Goal: Information Seeking & Learning: Learn about a topic

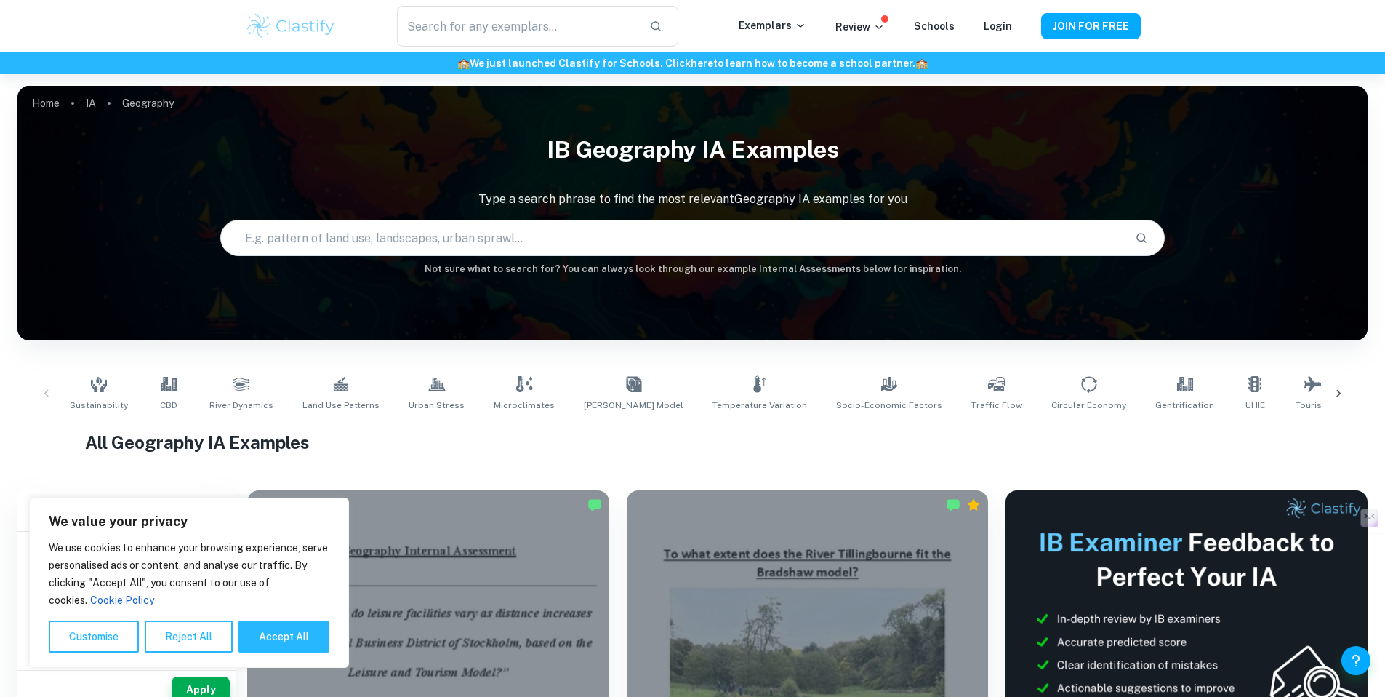
click at [271, 625] on button "Accept All" at bounding box center [284, 636] width 91 height 32
checkbox input "true"
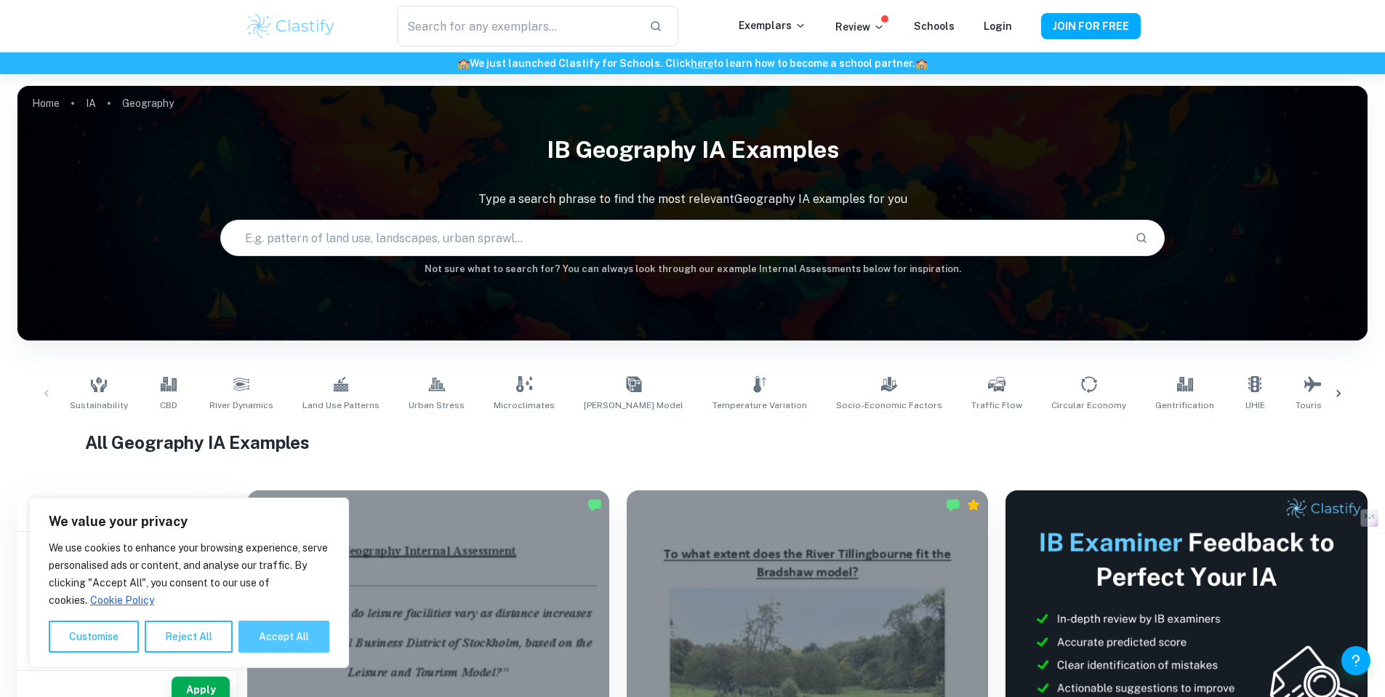
checkbox input "true"
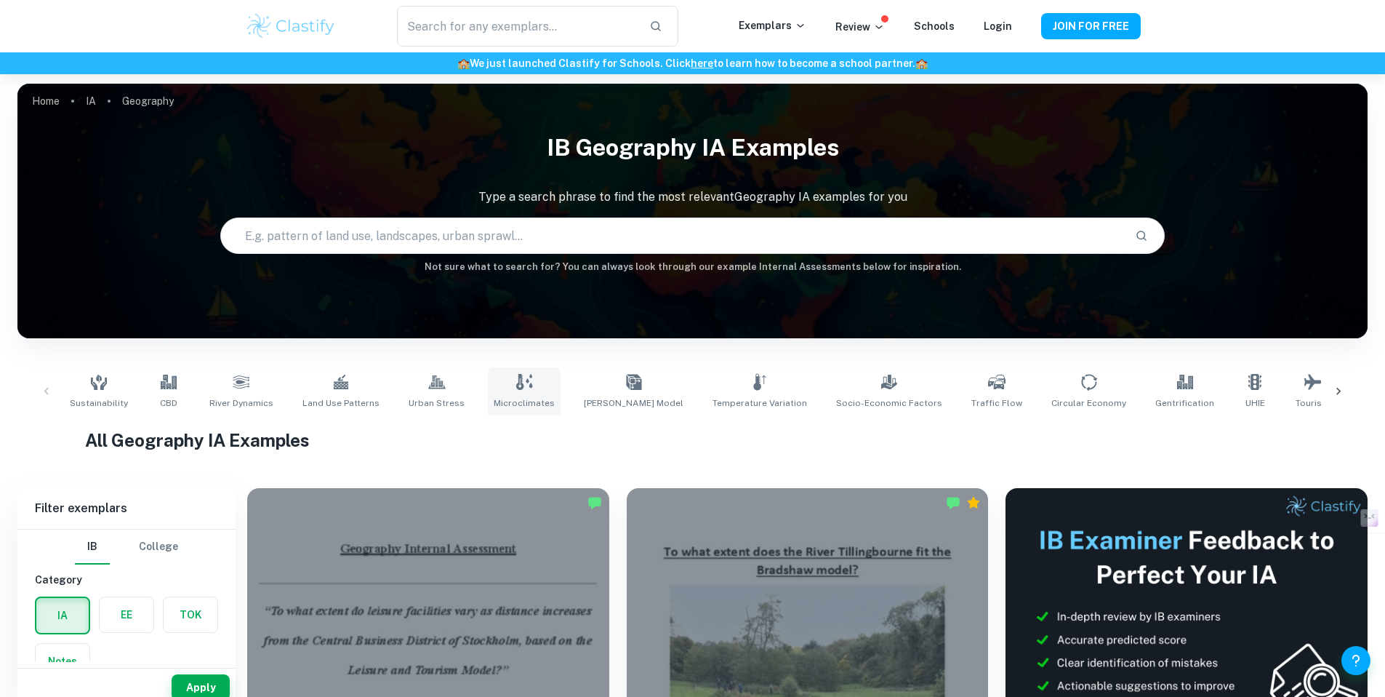
scroll to position [3, 0]
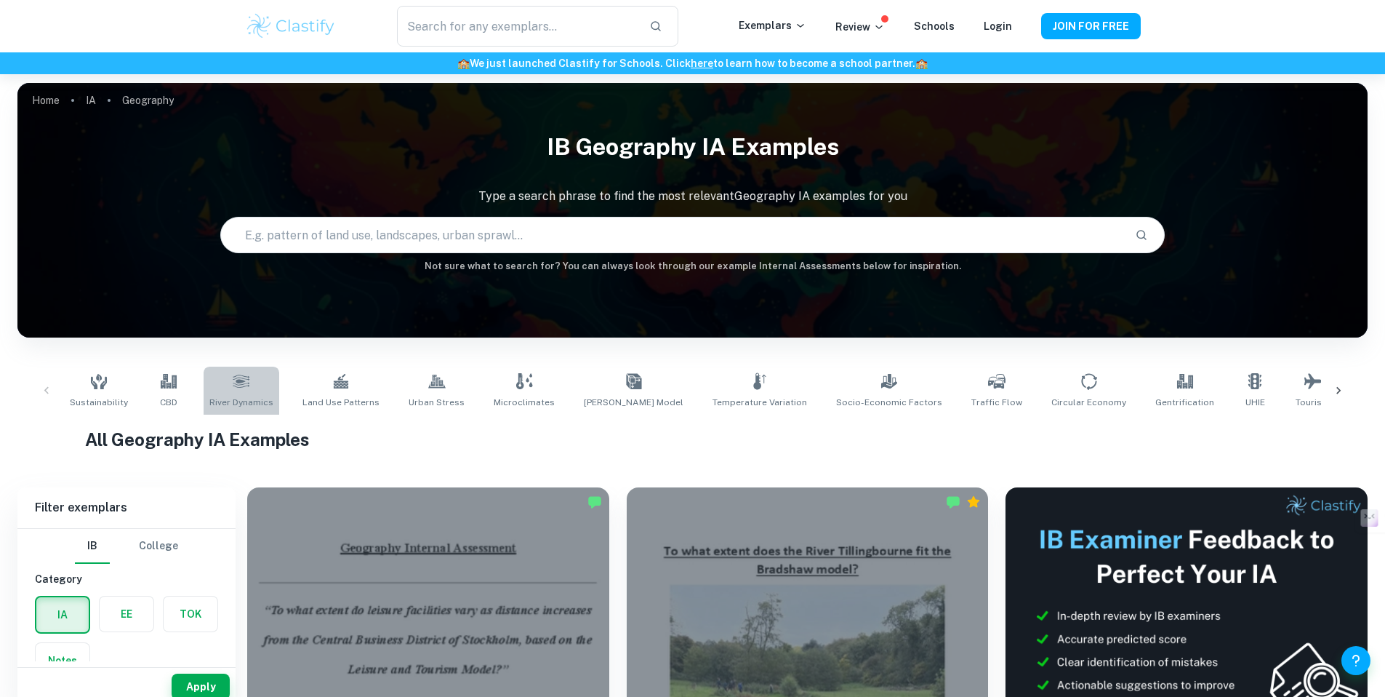
click at [219, 396] on span "River Dynamics" at bounding box center [241, 402] width 64 height 13
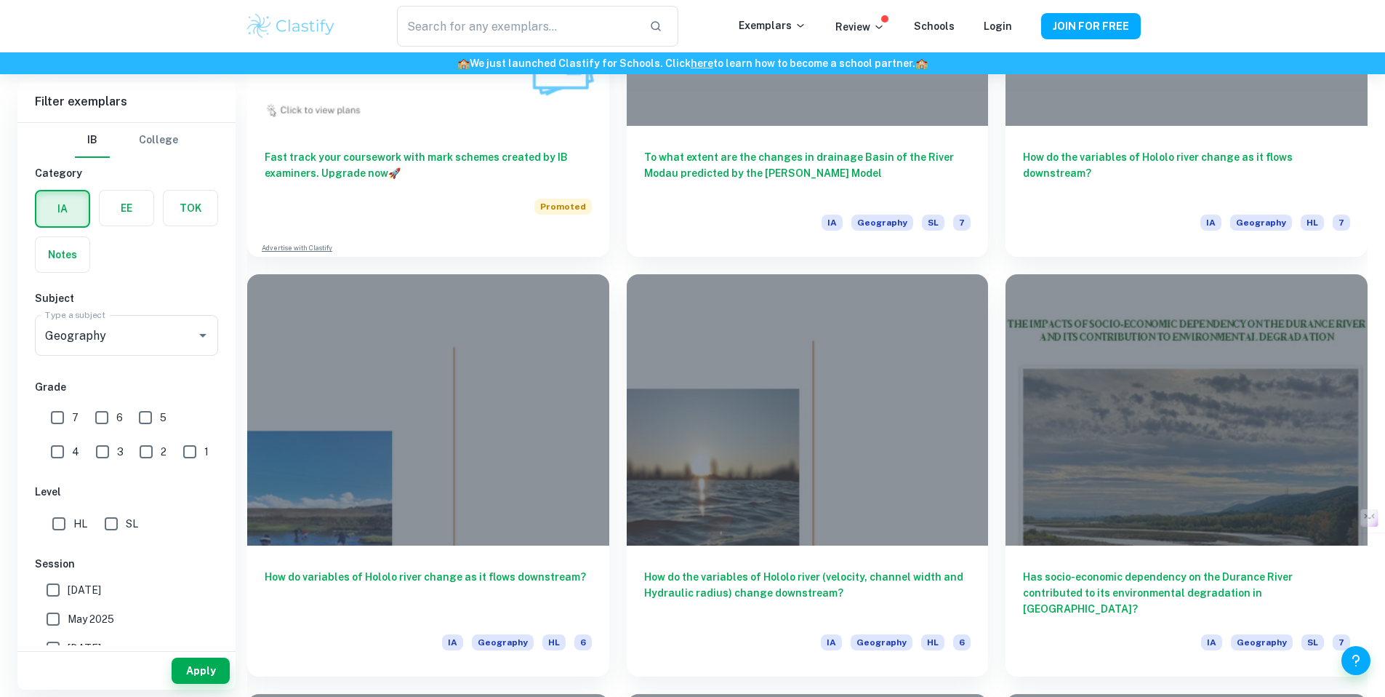
scroll to position [1492, 0]
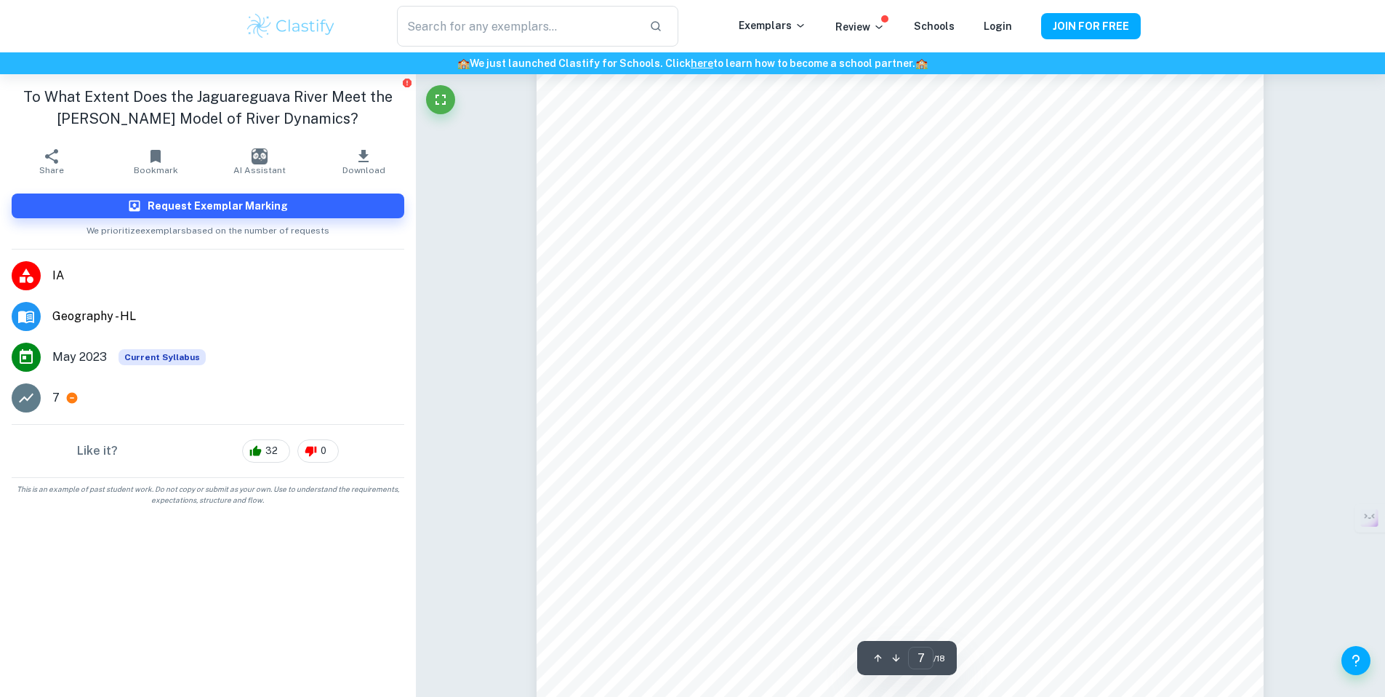
scroll to position [6020, 0]
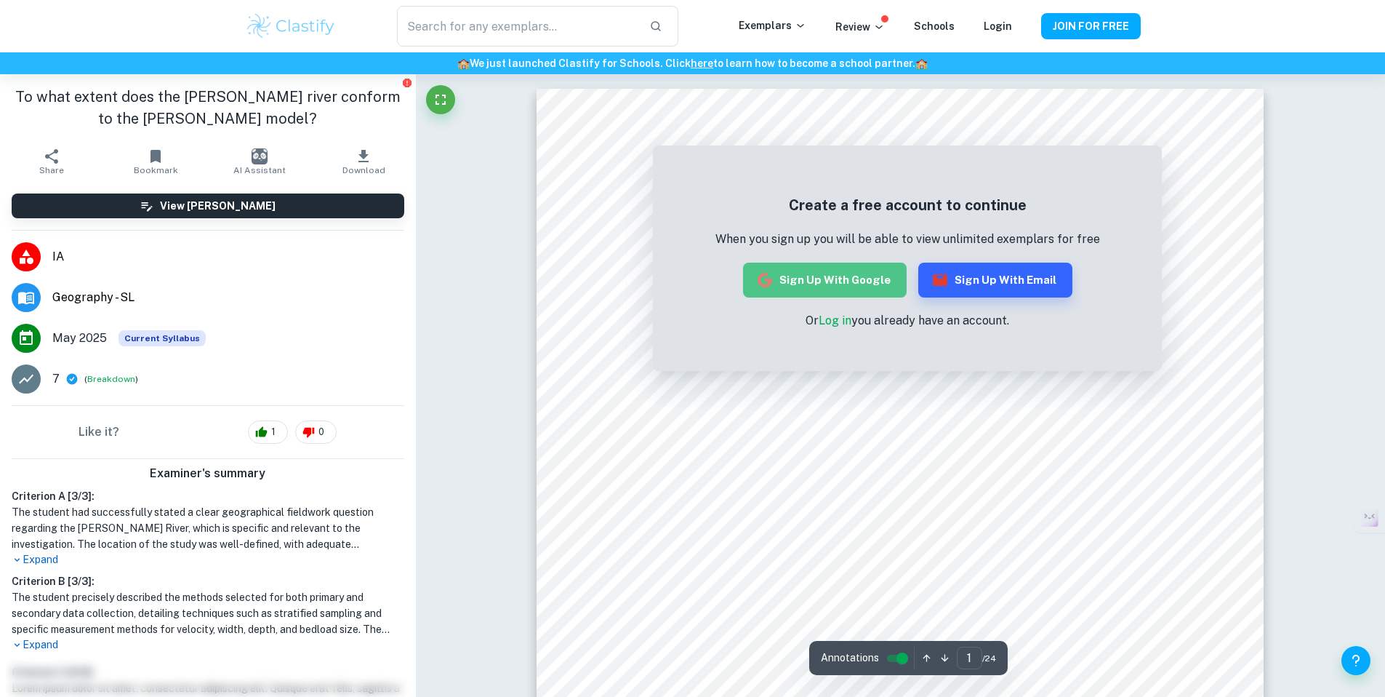
click at [876, 286] on button "Sign up with Google" at bounding box center [825, 280] width 164 height 35
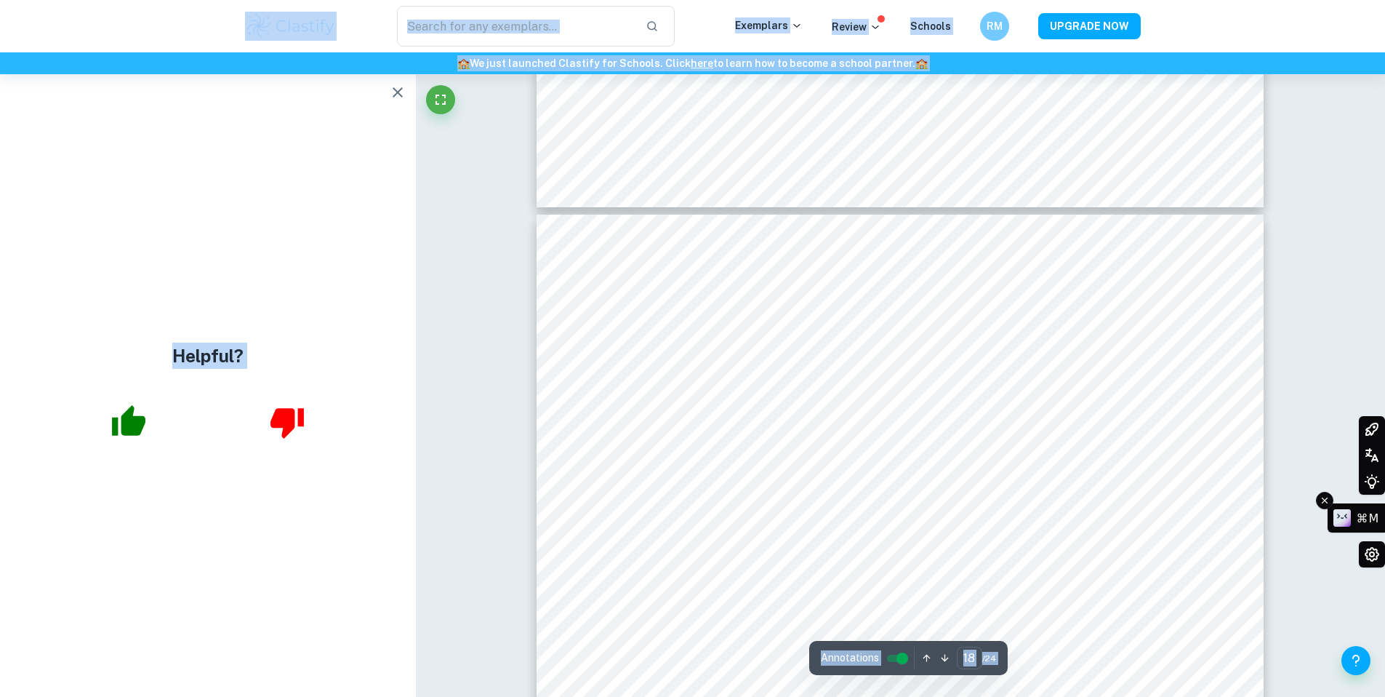
scroll to position [16569, 0]
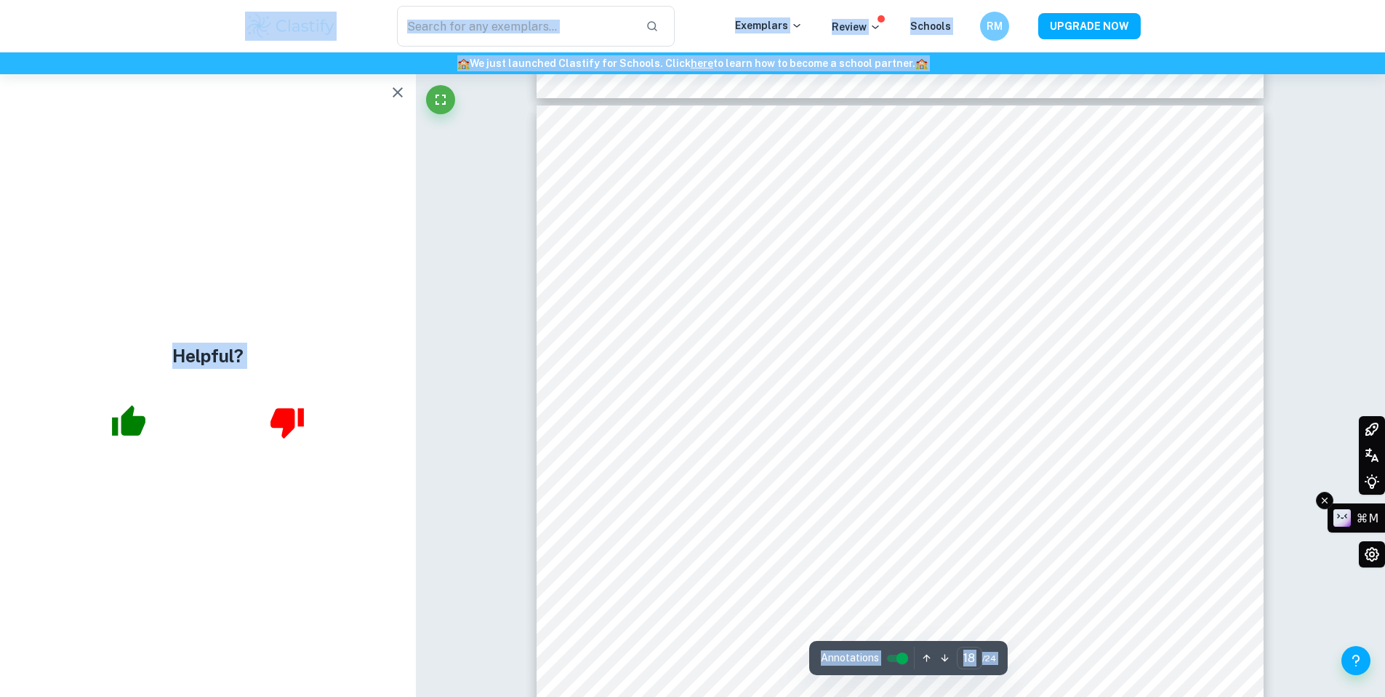
drag, startPoint x: 1395, startPoint y: 334, endPoint x: 1356, endPoint y: 508, distance: 178.7
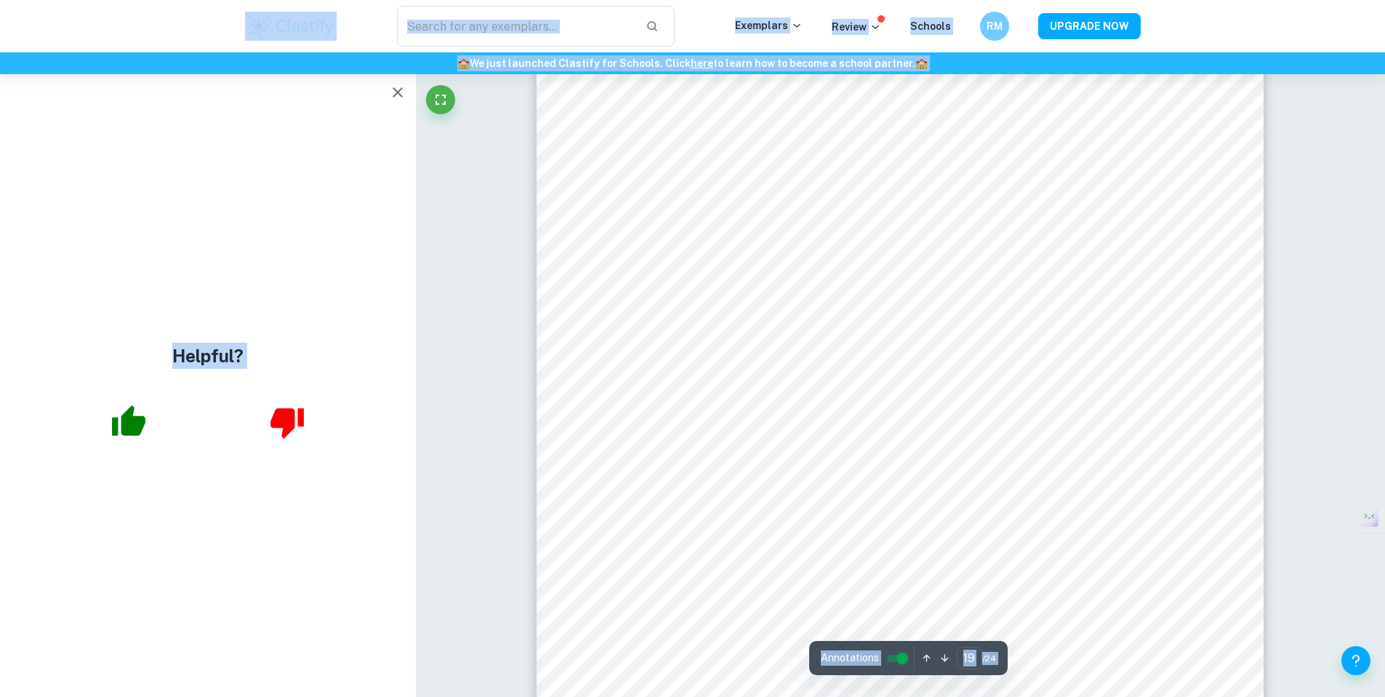
scroll to position [17789, 0]
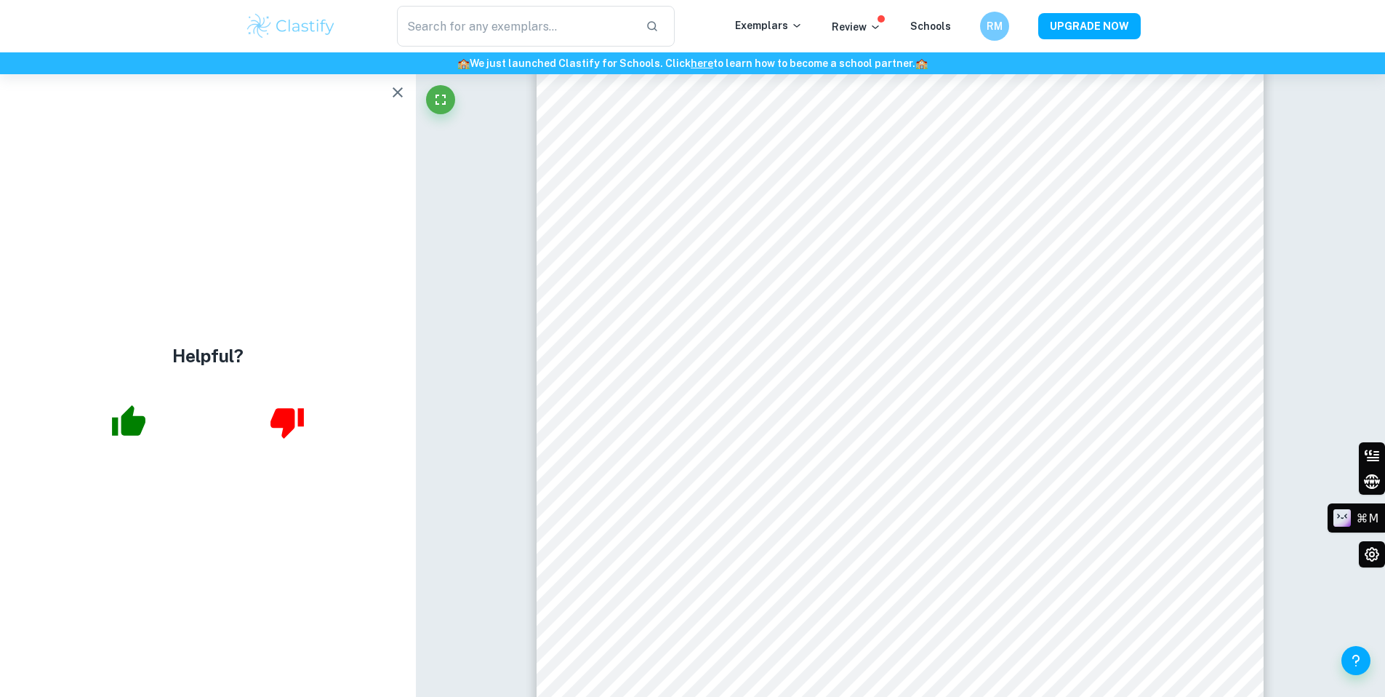
click at [1385, 538] on div "⌘M" at bounding box center [1370, 504] width 29 height 125
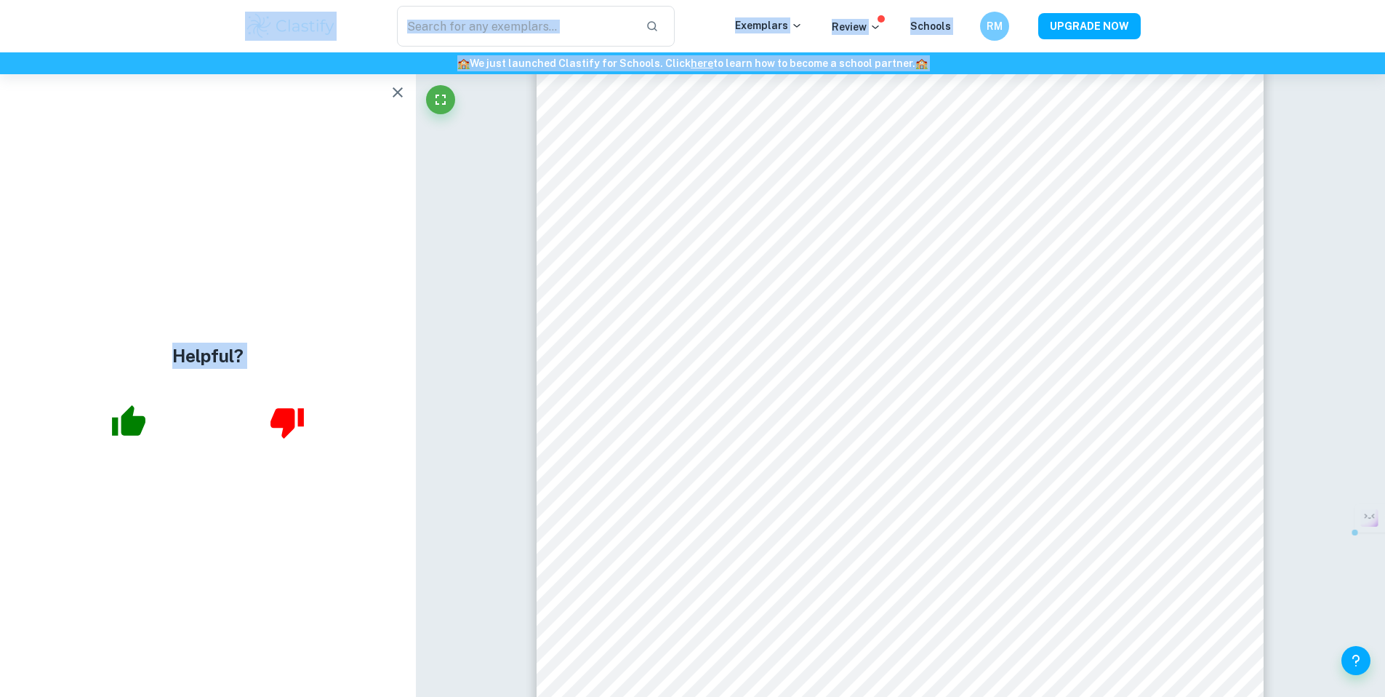
drag, startPoint x: 1390, startPoint y: 502, endPoint x: 1385, endPoint y: 540, distance: 38.8
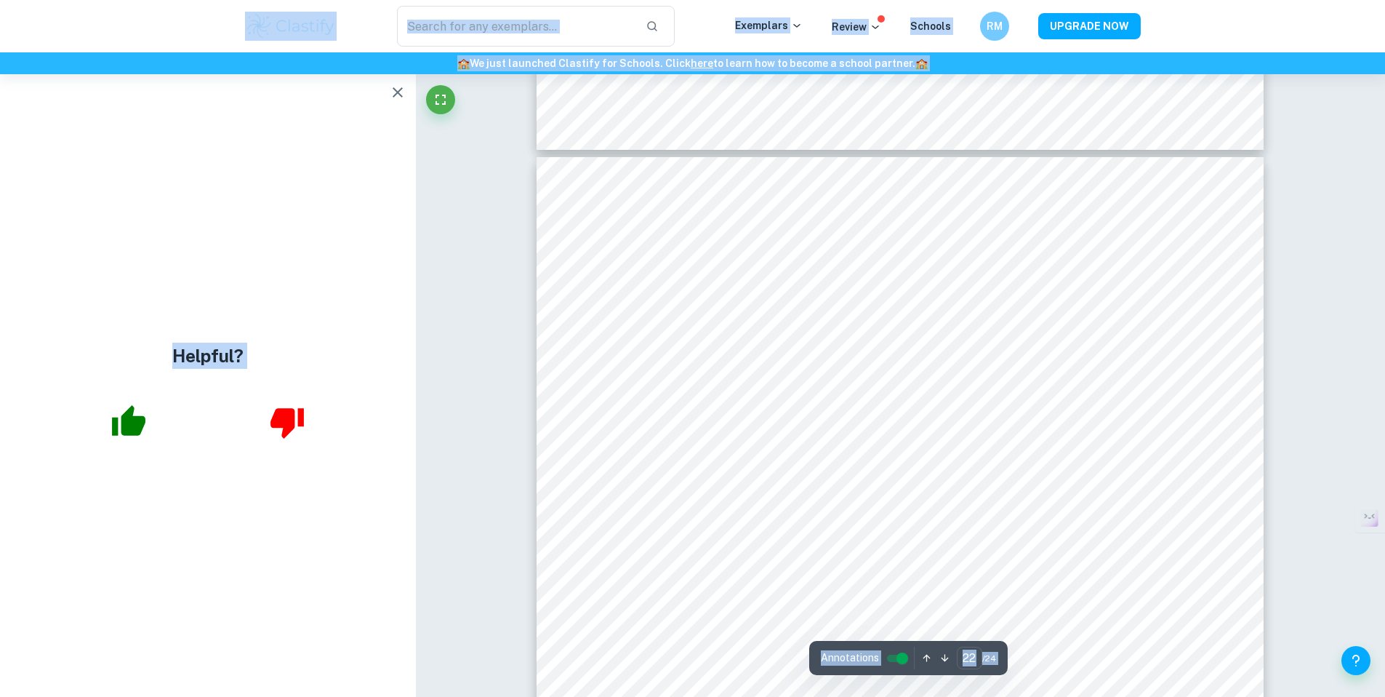
scroll to position [20430, 0]
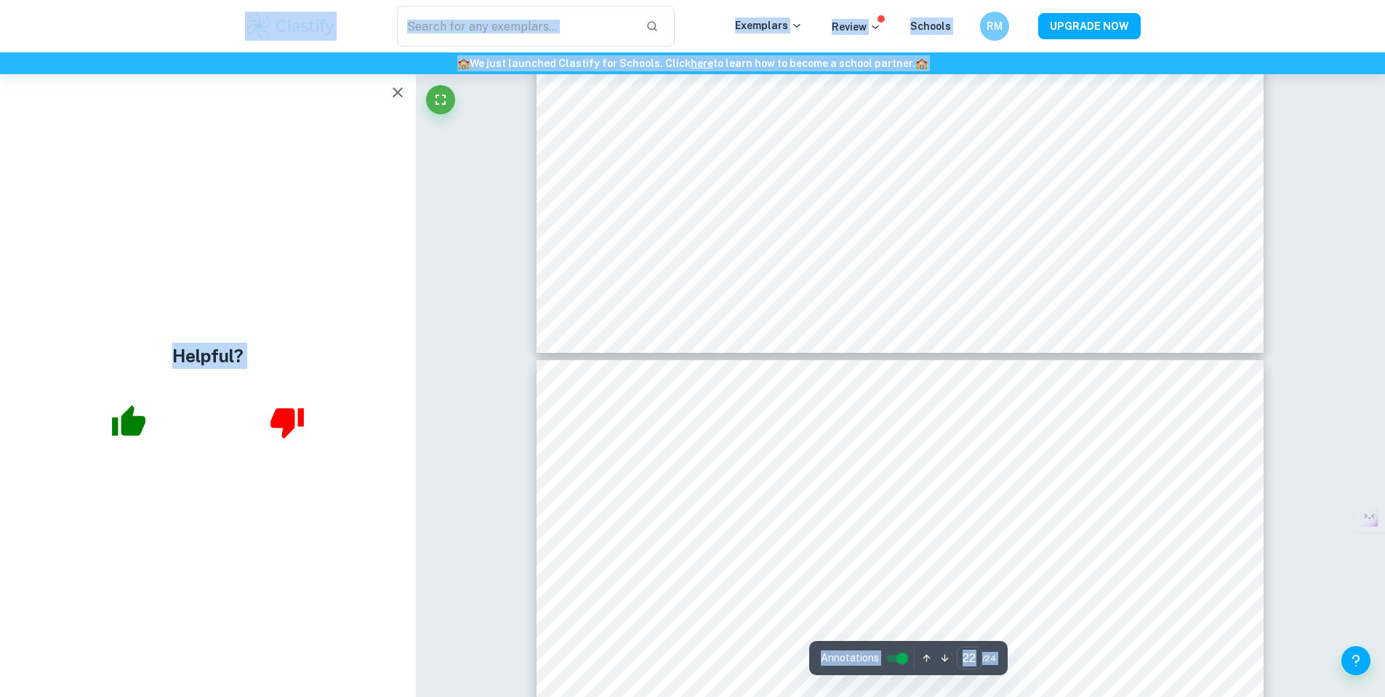
type input "23"
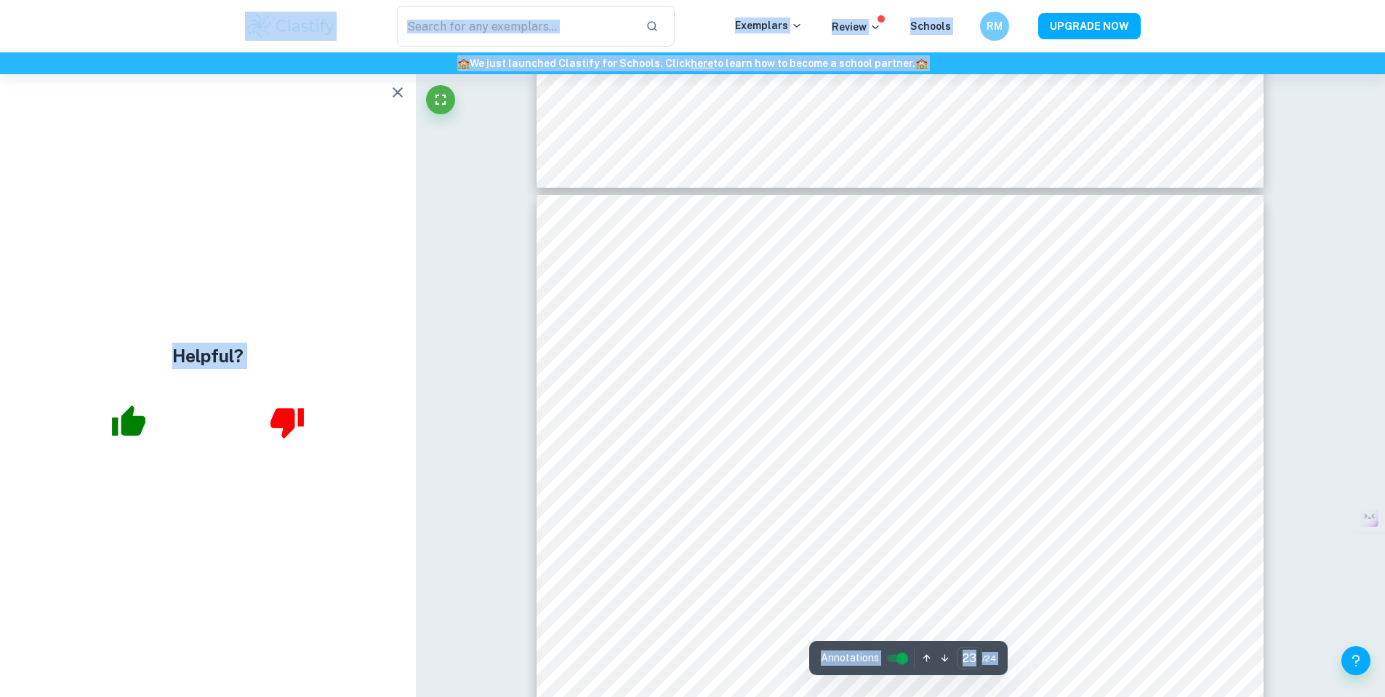
scroll to position [21402, 0]
